Goal: Ask a question: Seek information or help from site administrators or community

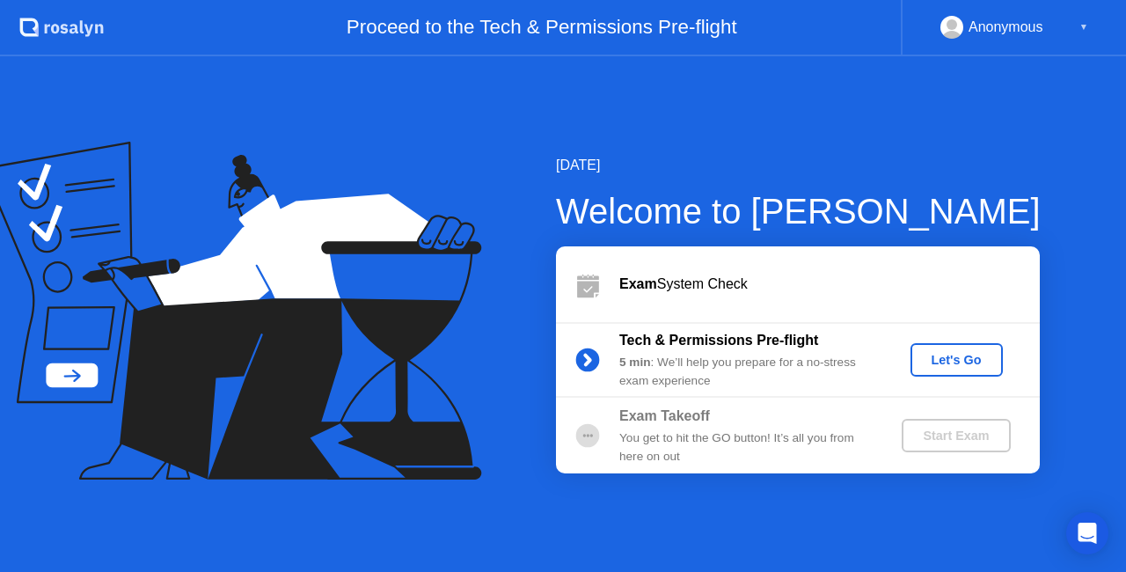
click at [961, 362] on div "Let's Go" at bounding box center [956, 360] width 78 height 14
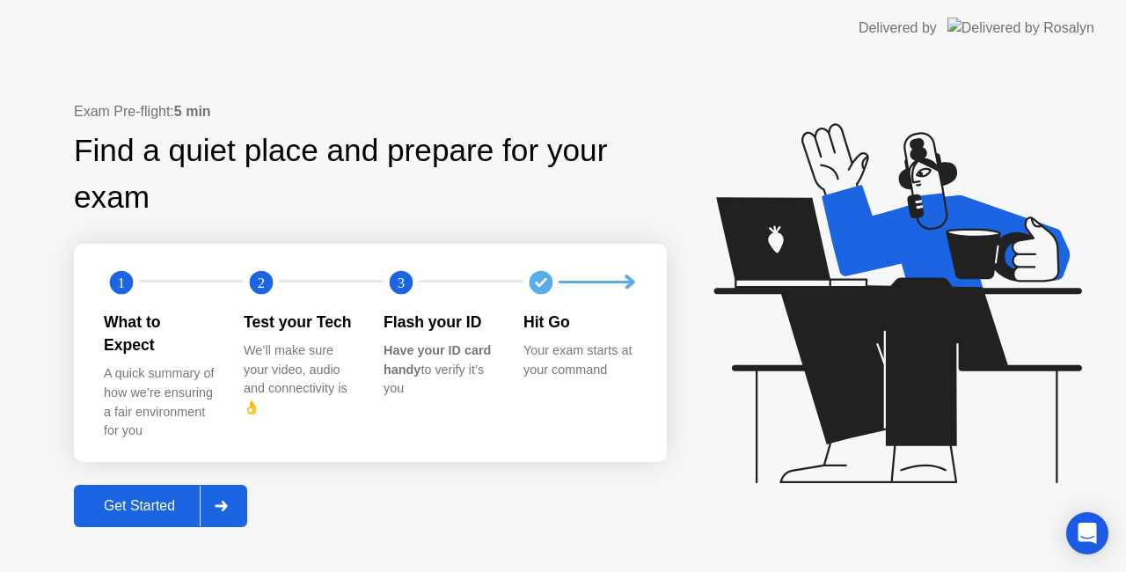
click at [147, 498] on div "Get Started" at bounding box center [139, 506] width 121 height 16
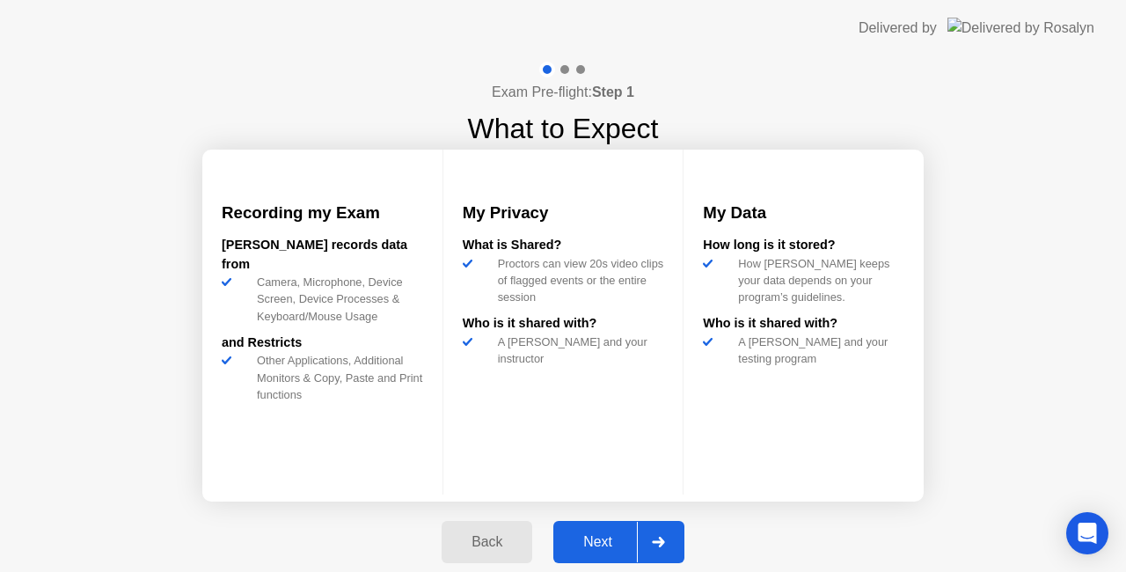
click at [601, 539] on div "Next" at bounding box center [598, 542] width 78 height 16
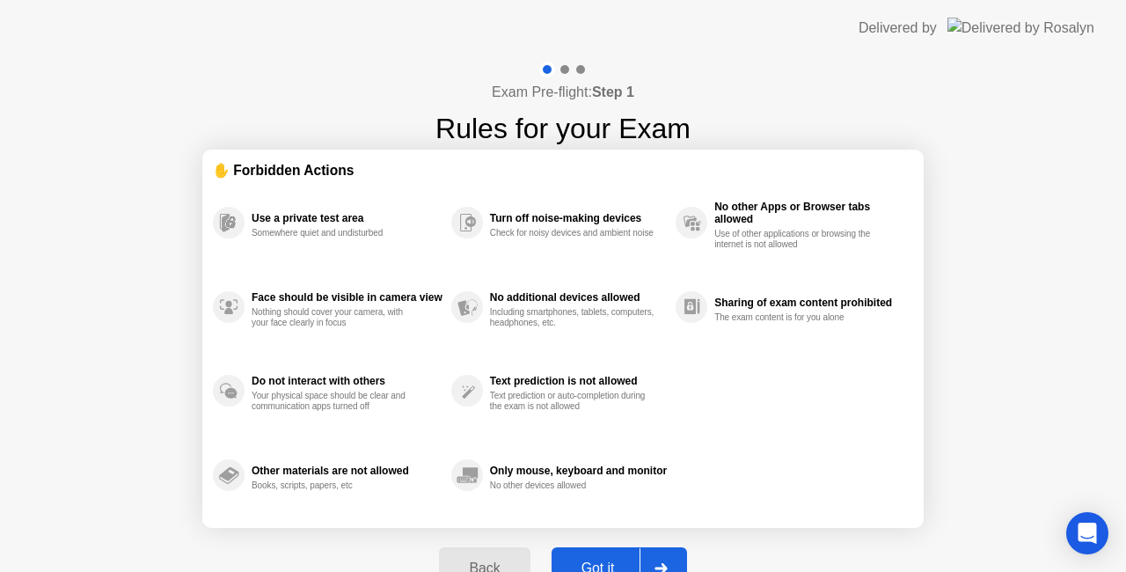
click at [595, 556] on button "Got it" at bounding box center [618, 568] width 135 height 42
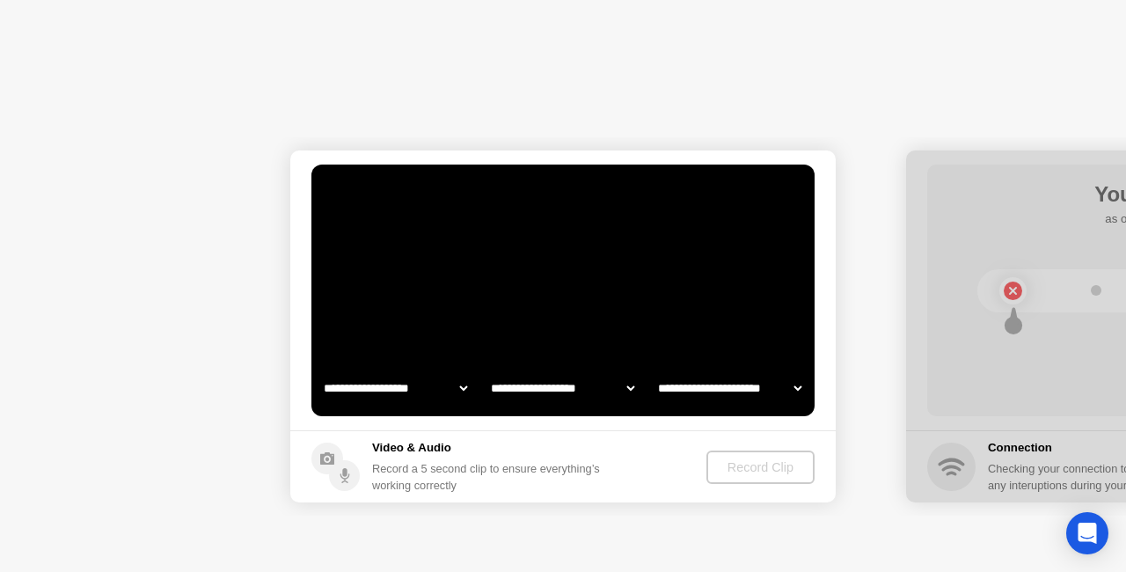
select select "**********"
select select "*******"
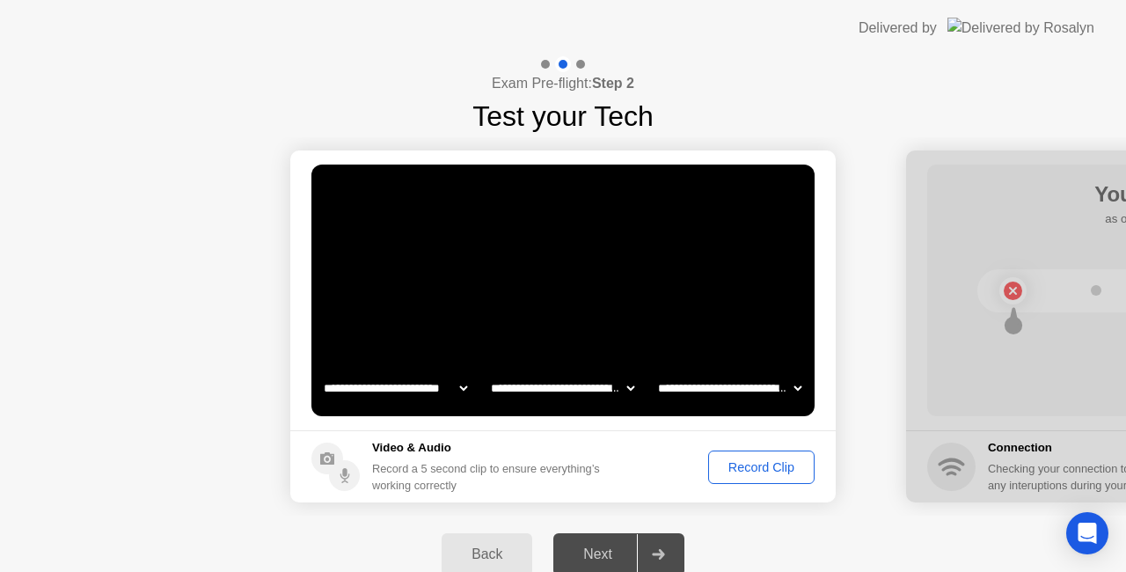
click at [749, 468] on div "Record Clip" at bounding box center [761, 467] width 94 height 14
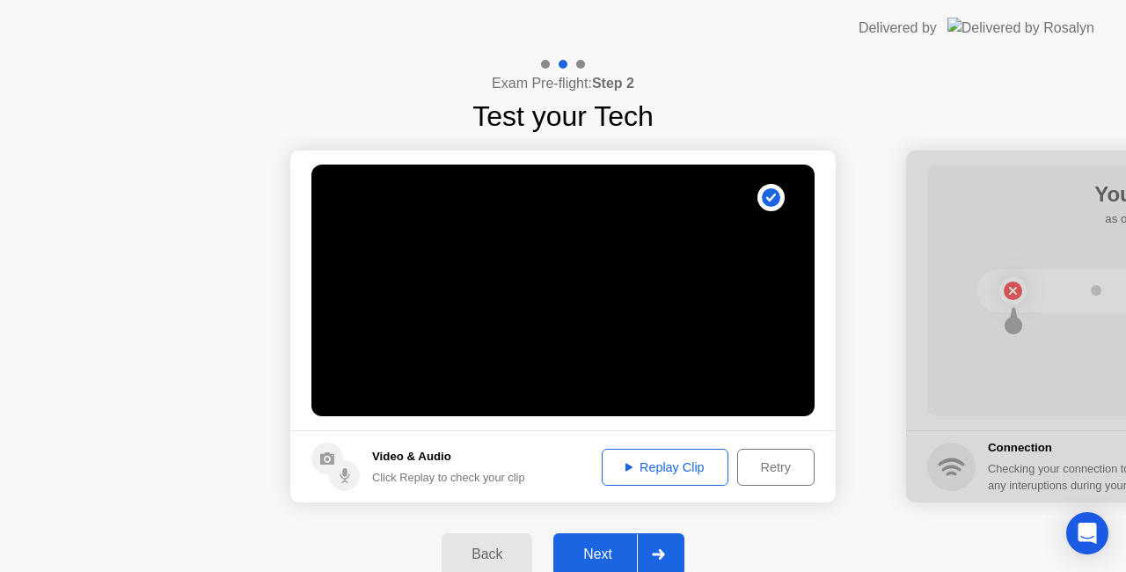
click at [596, 554] on div "Next" at bounding box center [598, 554] width 78 height 16
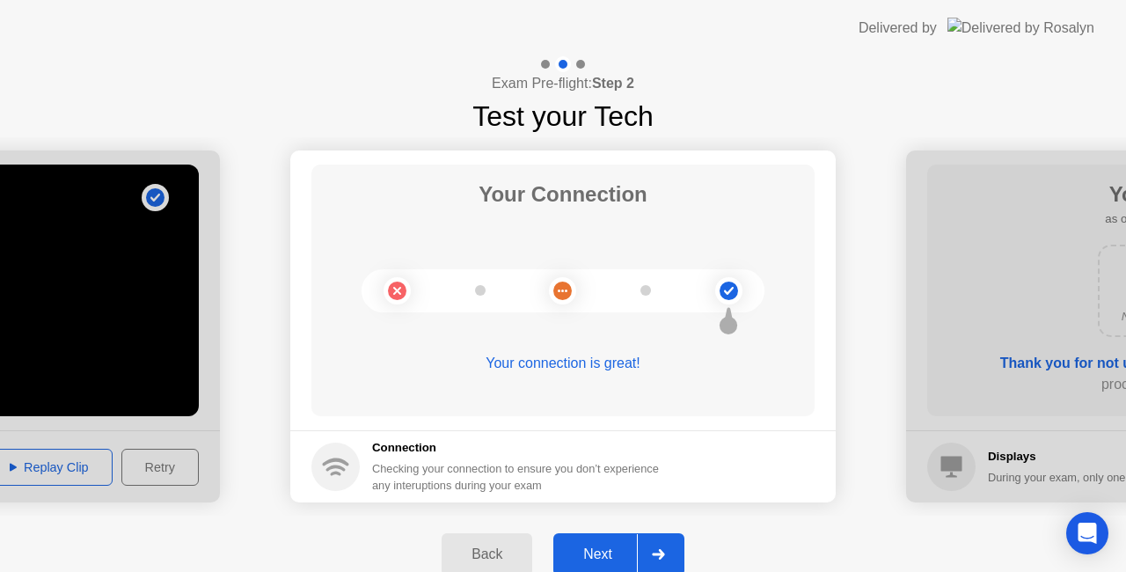
click at [596, 554] on div "Next" at bounding box center [598, 554] width 78 height 16
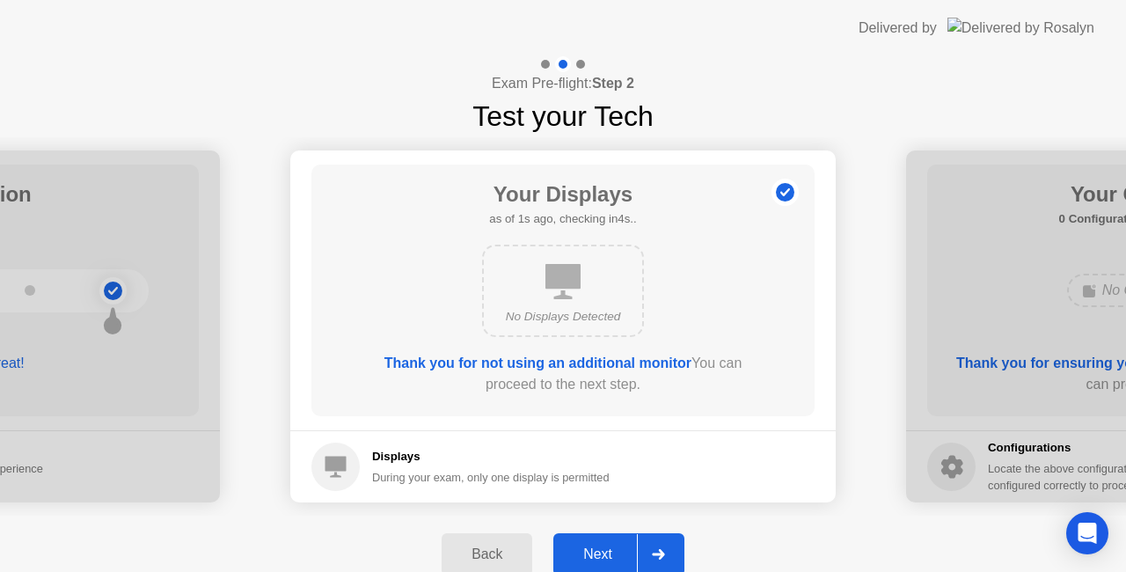
click at [596, 554] on div "Next" at bounding box center [598, 554] width 78 height 16
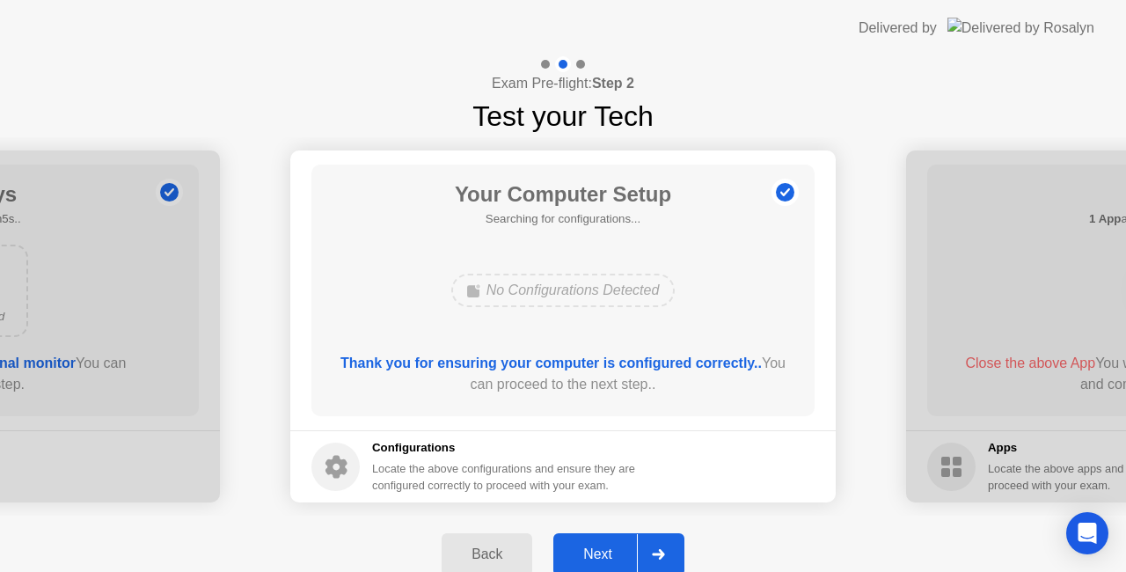
click at [596, 554] on div "Next" at bounding box center [598, 554] width 78 height 16
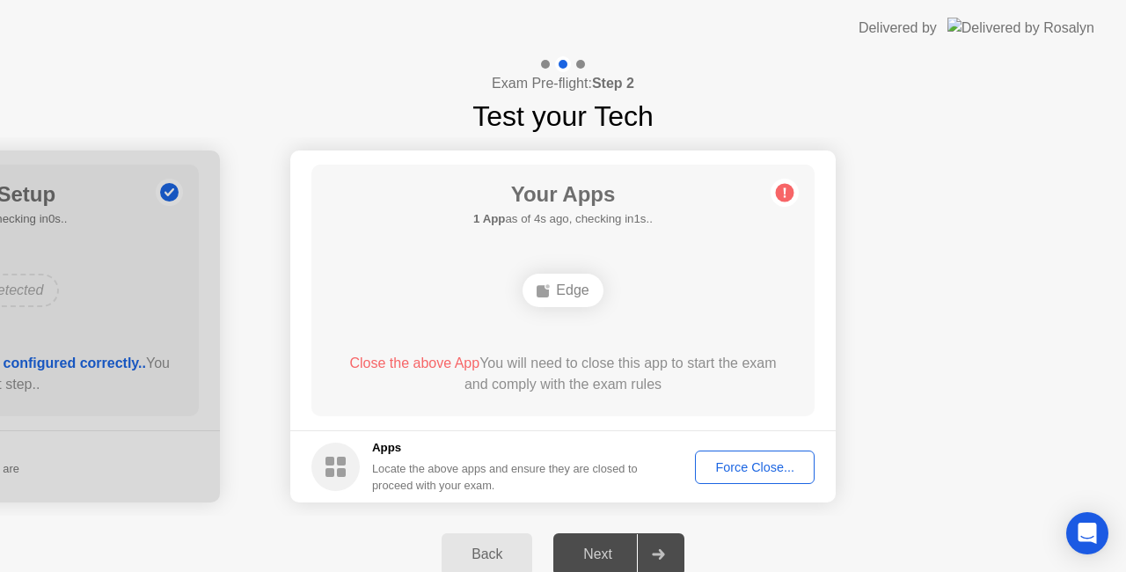
click at [771, 465] on div "Force Close..." at bounding box center [754, 467] width 107 height 14
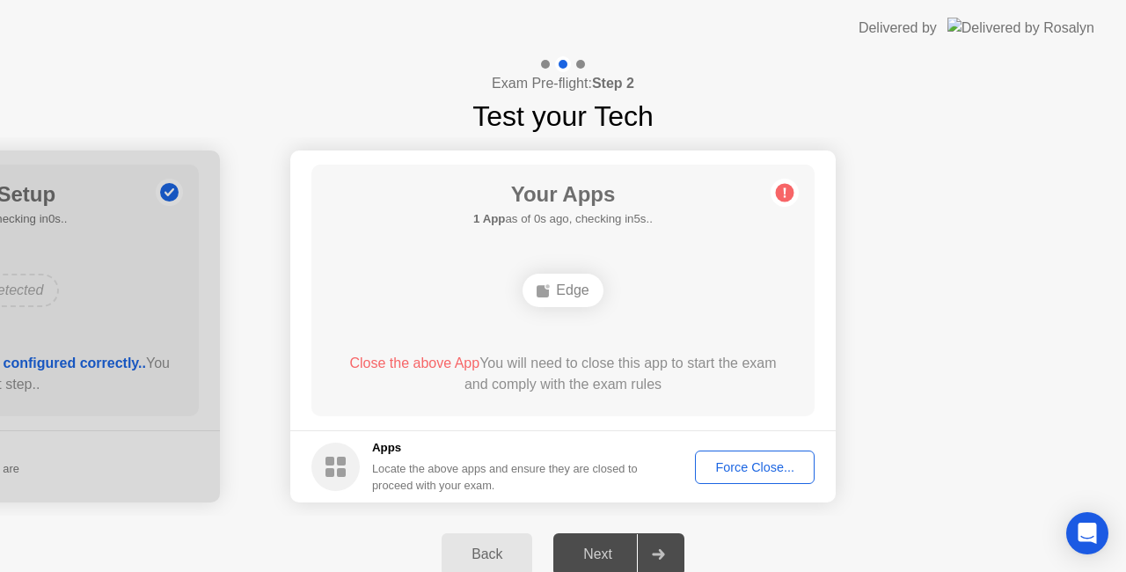
click at [551, 288] on icon at bounding box center [544, 290] width 14 height 14
click at [778, 188] on circle at bounding box center [785, 193] width 18 height 18
click at [776, 460] on div "Force Close..." at bounding box center [754, 467] width 107 height 14
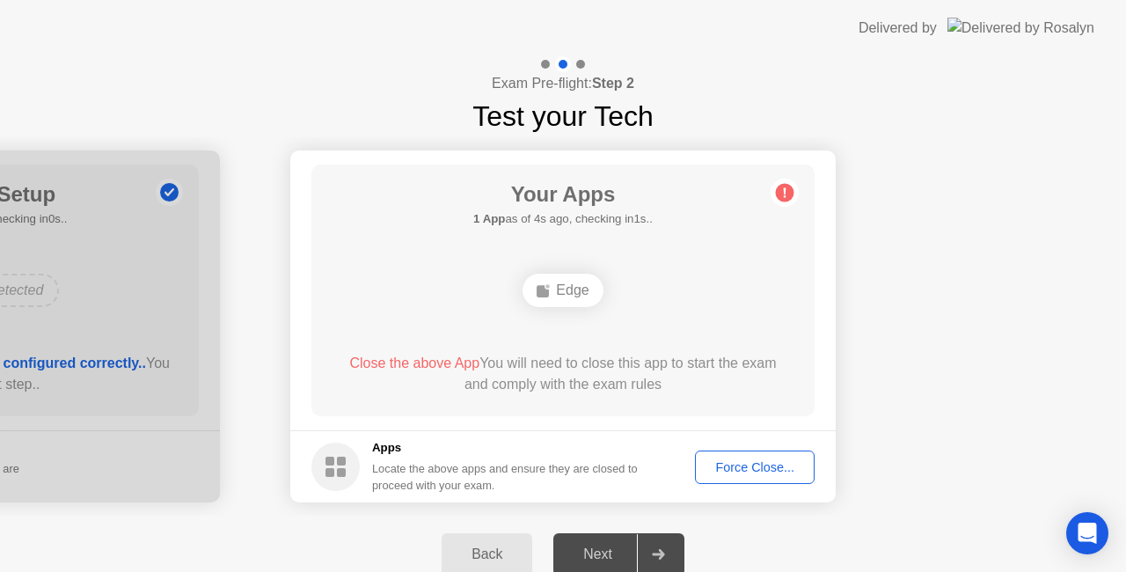
click at [745, 463] on div "Force Close..." at bounding box center [754, 467] width 107 height 14
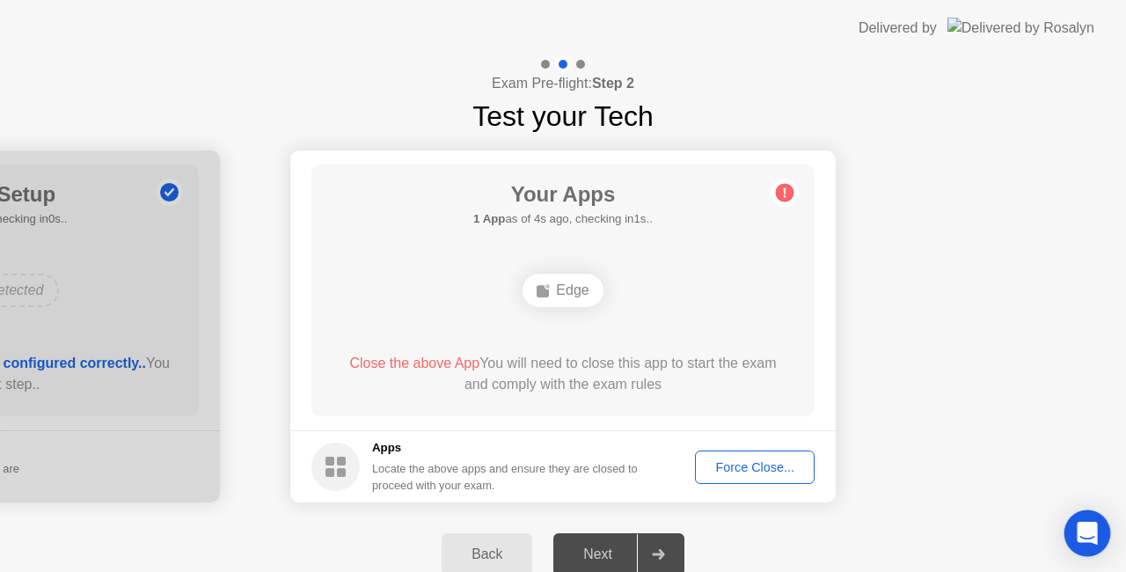
click at [1102, 524] on div "Open Intercom Messenger" at bounding box center [1087, 533] width 47 height 47
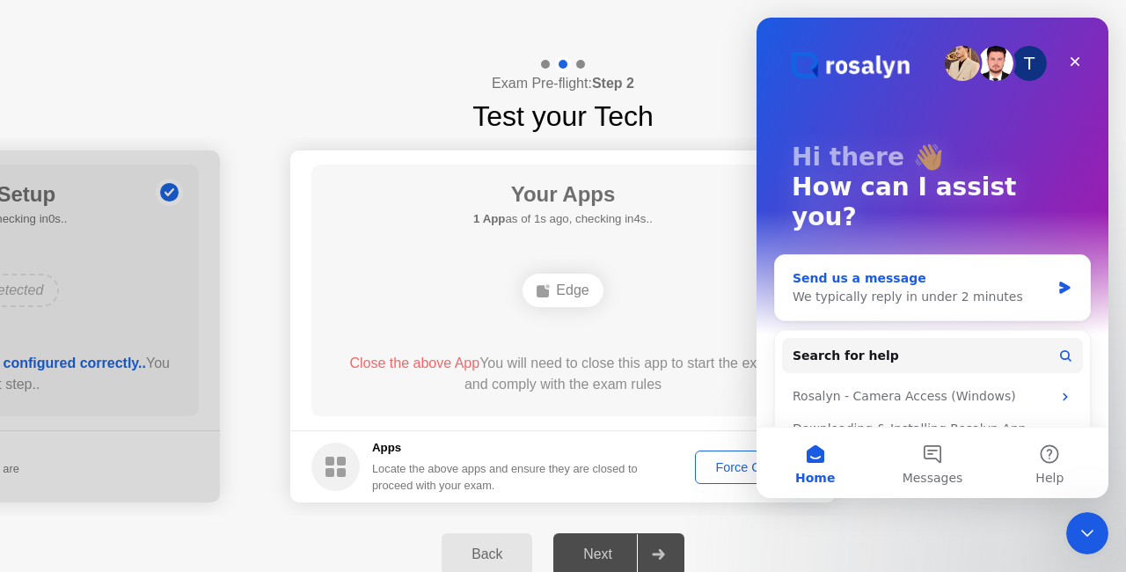
click at [964, 288] on div "We typically reply in under 2 minutes" at bounding box center [921, 297] width 258 height 18
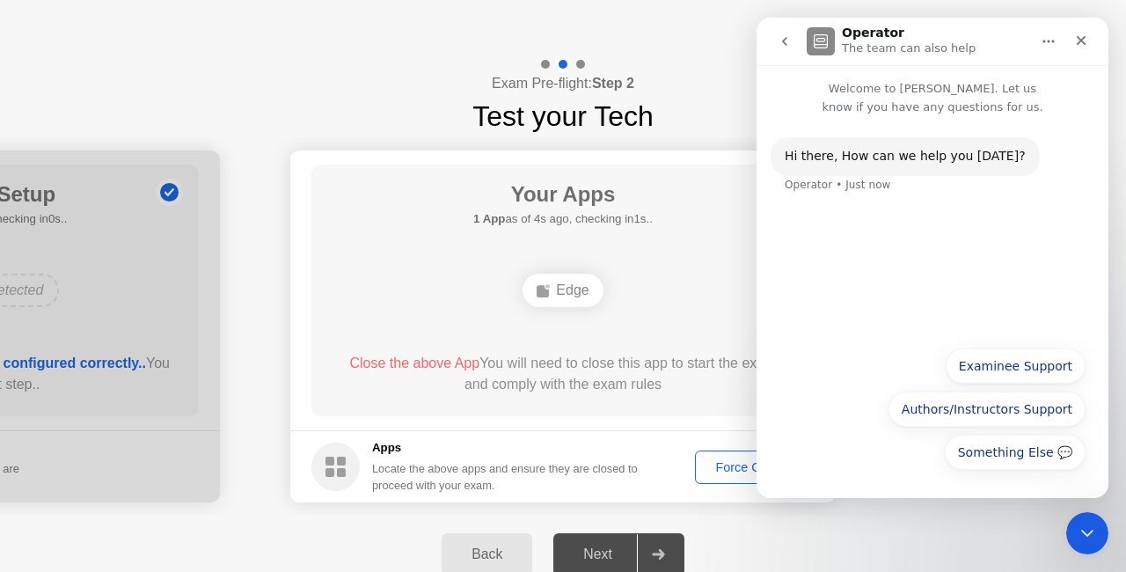
click at [874, 252] on div "Hi ​there, How can we help you [DATE]? Operator • Just now" at bounding box center [932, 226] width 352 height 221
click at [992, 368] on button "Examinee Support" at bounding box center [1016, 365] width 140 height 35
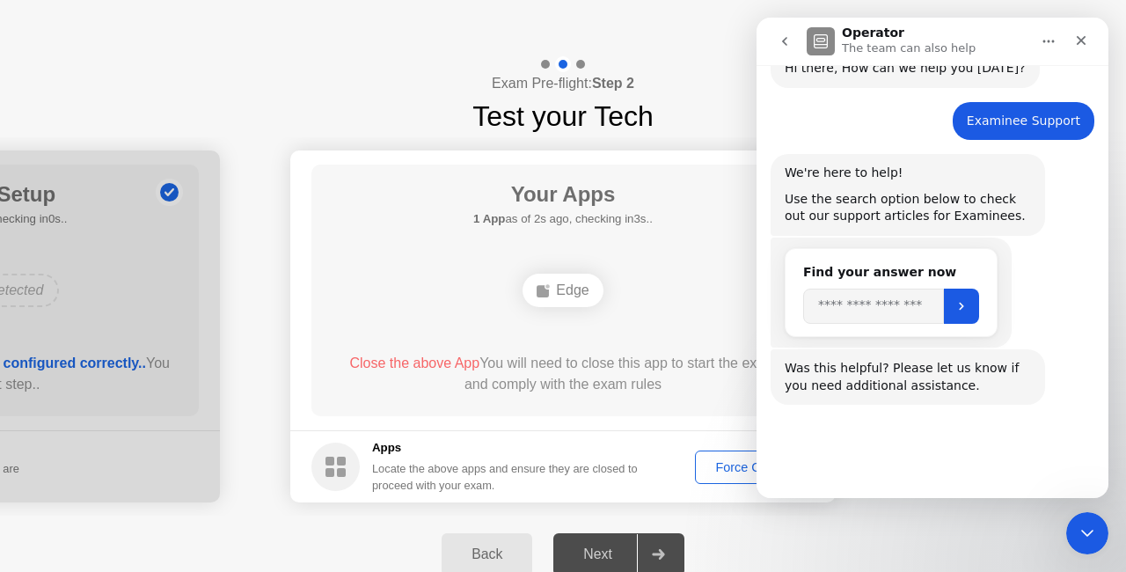
scroll to position [93, 0]
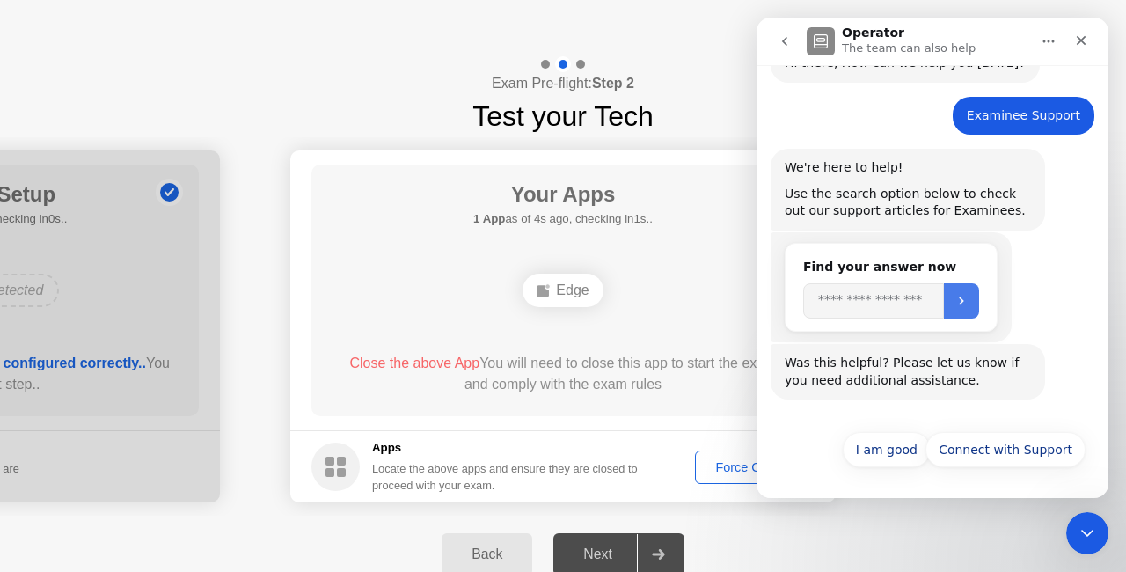
click at [972, 302] on button "Submit" at bounding box center [961, 300] width 35 height 35
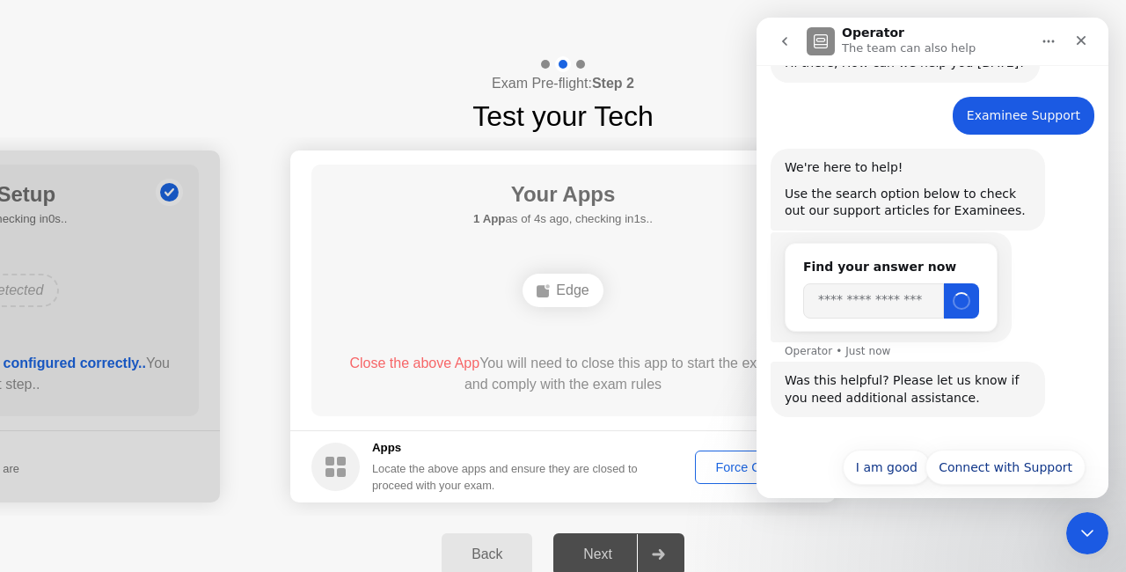
scroll to position [111, 0]
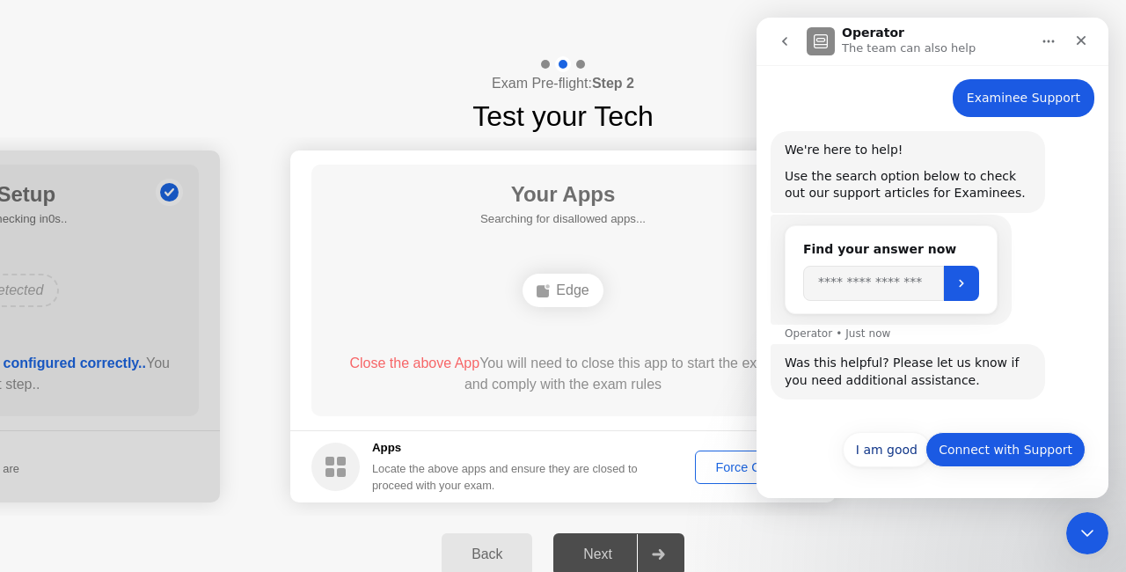
click at [983, 447] on button "Connect with Support" at bounding box center [1005, 449] width 160 height 35
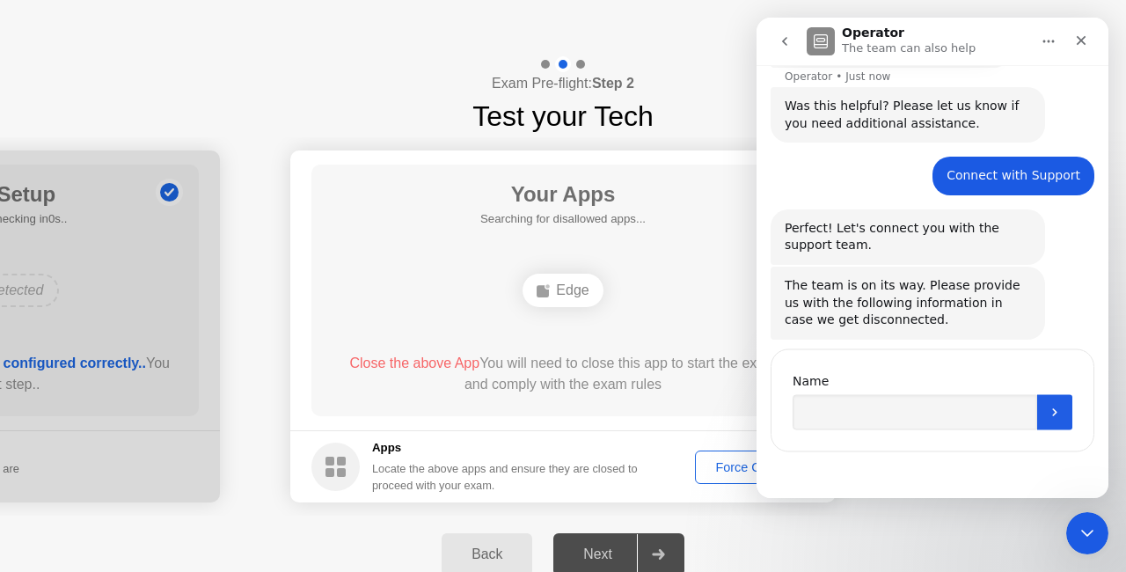
scroll to position [367, 0]
click at [918, 414] on input "Name" at bounding box center [914, 412] width 245 height 35
type input "**********"
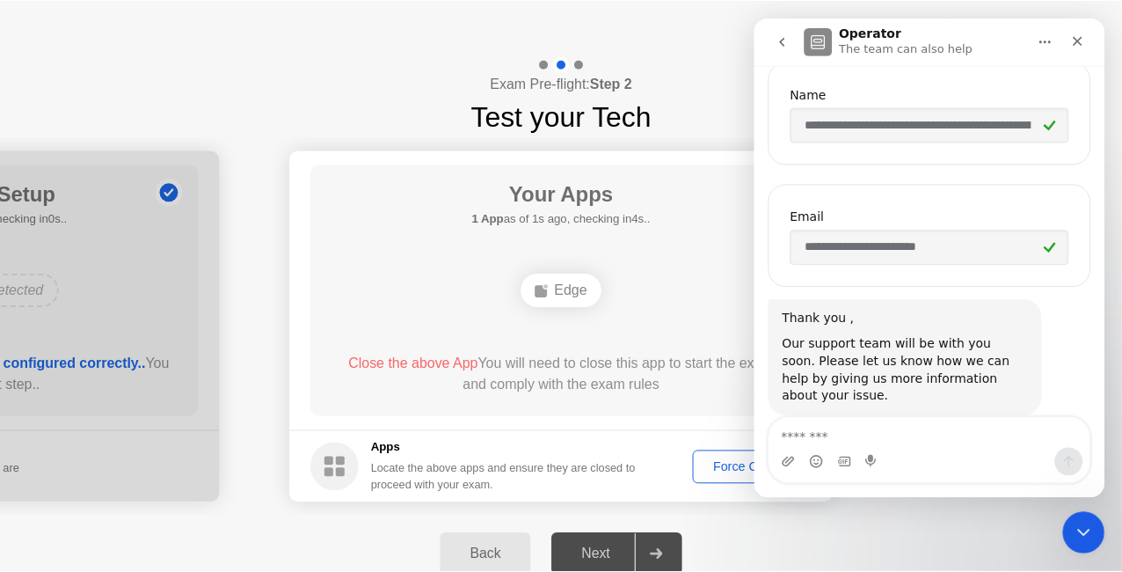
scroll to position [669, 0]
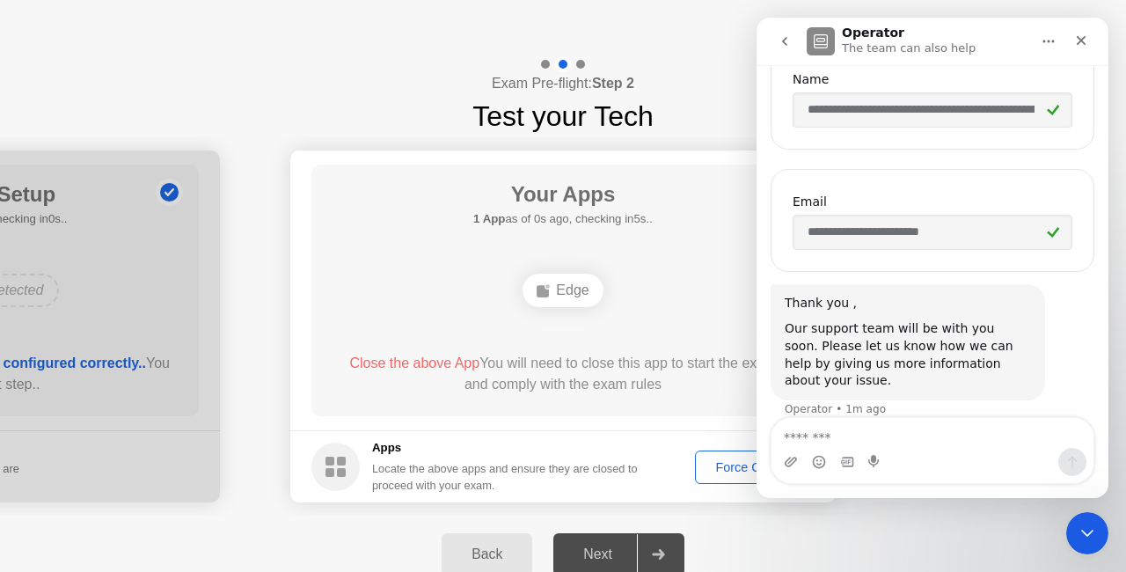
click at [738, 470] on div "Force Close..." at bounding box center [754, 467] width 107 height 14
click at [741, 470] on div "Force Close..." at bounding box center [754, 467] width 107 height 14
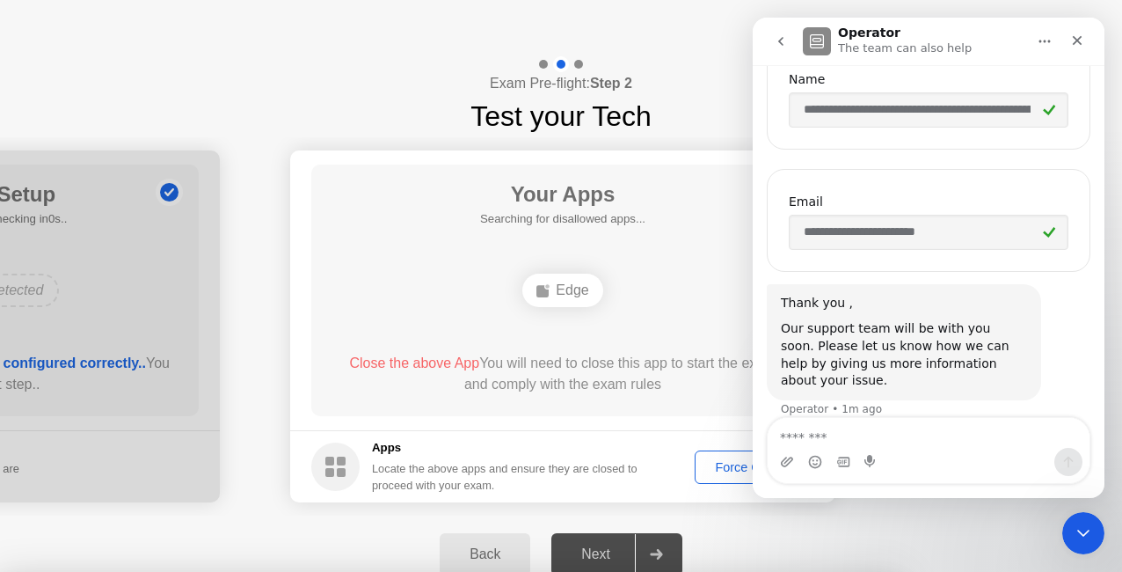
click at [259, 571] on div at bounding box center [561, 572] width 1122 height 0
click at [1078, 40] on icon "Close" at bounding box center [1077, 40] width 14 height 14
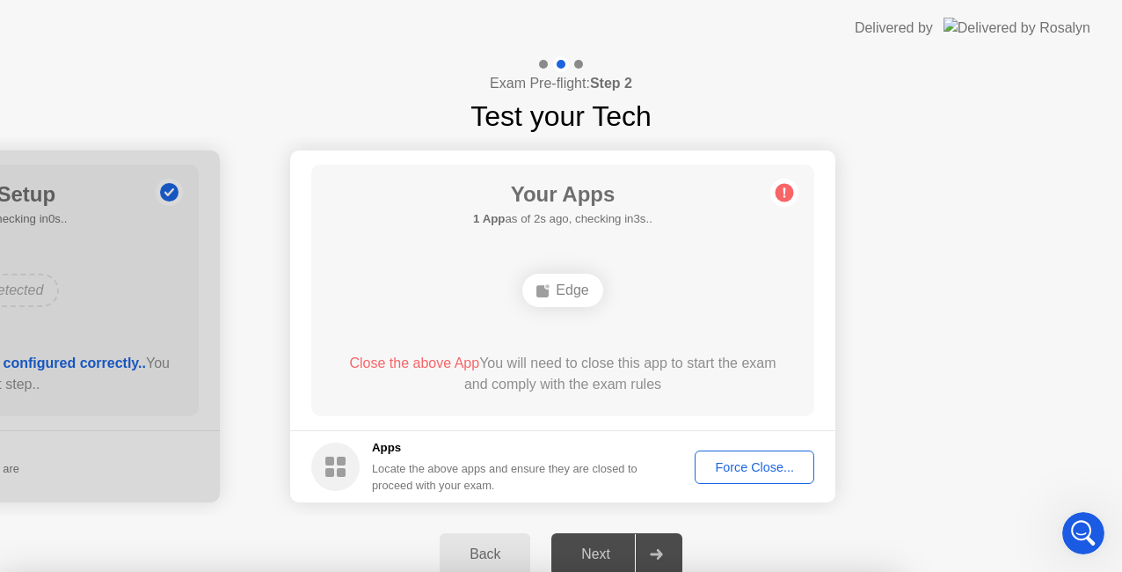
scroll to position [565, 0]
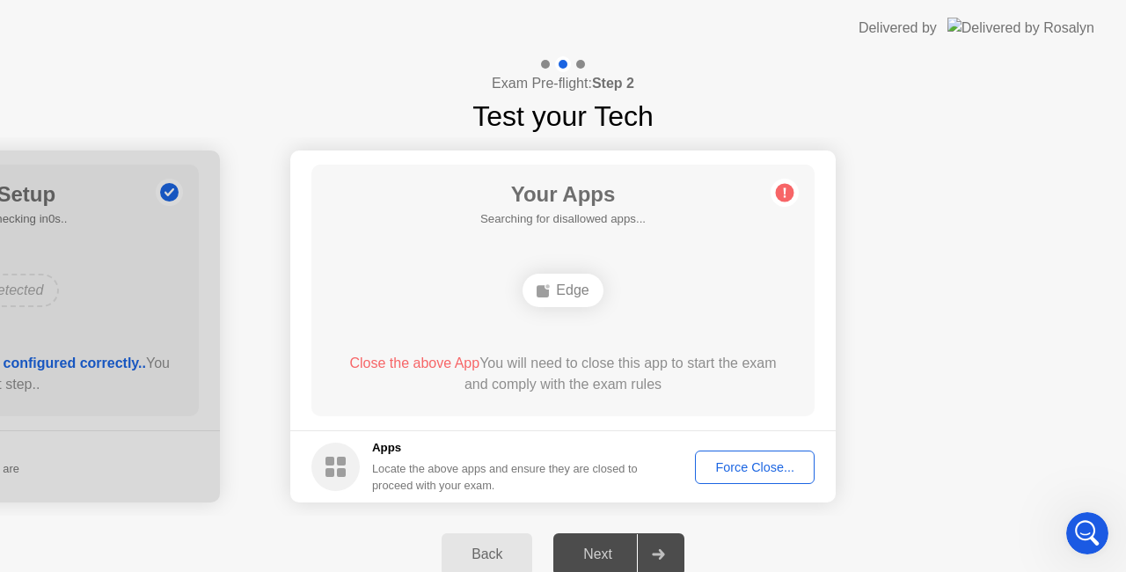
click at [1123, 0] on header "Delivered by" at bounding box center [563, 28] width 1126 height 56
